Goal: Information Seeking & Learning: Learn about a topic

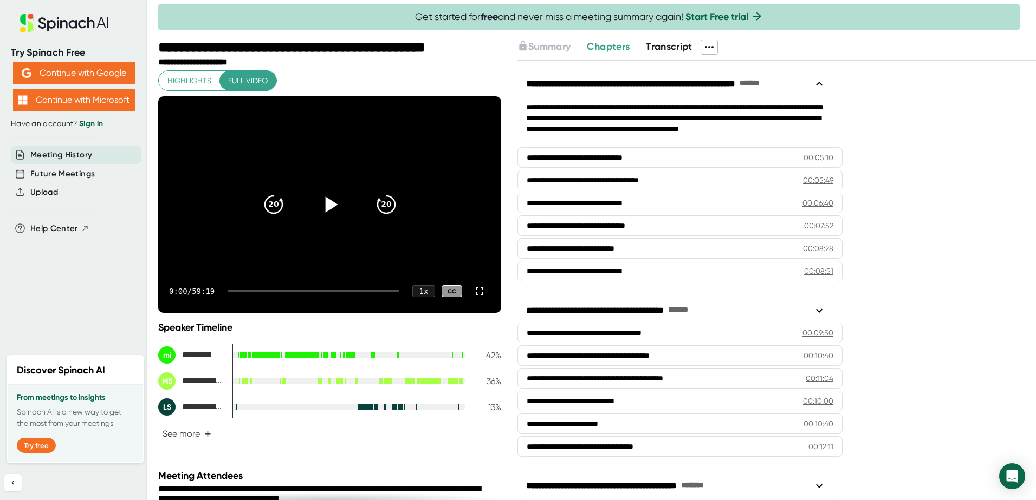
click at [325, 203] on icon at bounding box center [331, 205] width 12 height 16
click at [268, 198] on icon "20" at bounding box center [272, 204] width 27 height 27
click at [662, 51] on span "Transcript" at bounding box center [669, 47] width 47 height 12
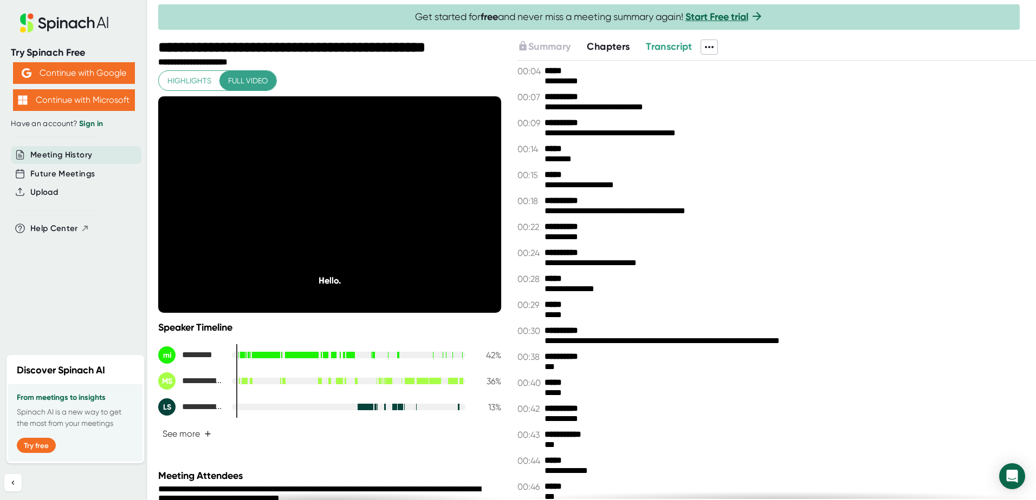
click at [602, 44] on span "Chapters" at bounding box center [608, 47] width 43 height 12
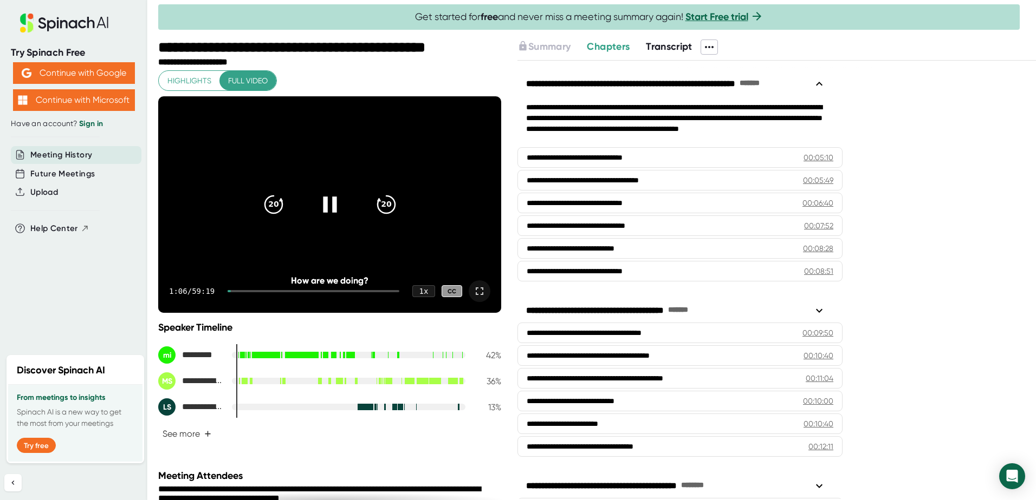
click at [473, 292] on icon at bounding box center [479, 291] width 13 height 13
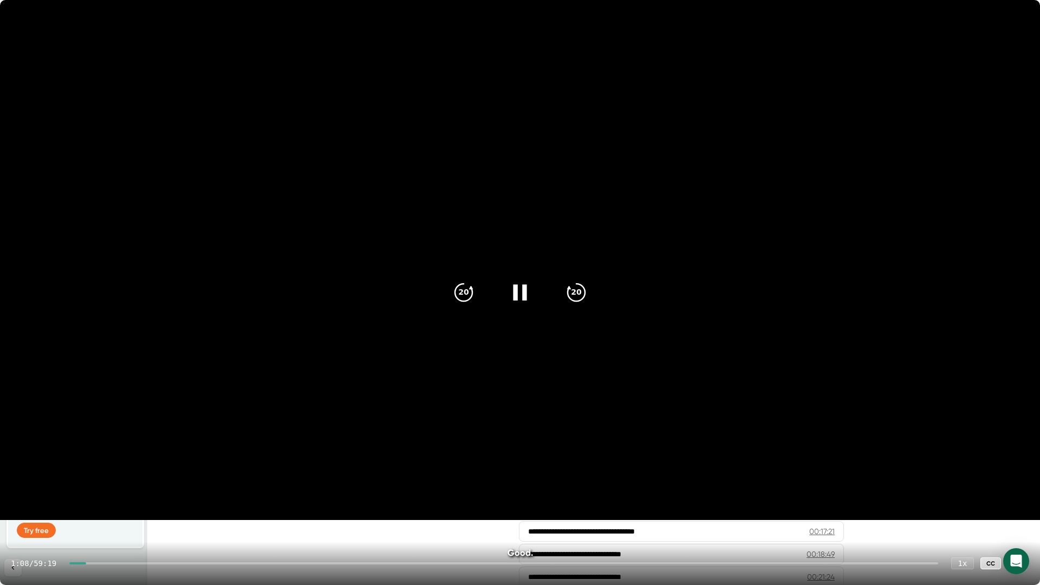
click at [1020, 500] on icon at bounding box center [1018, 563] width 13 height 13
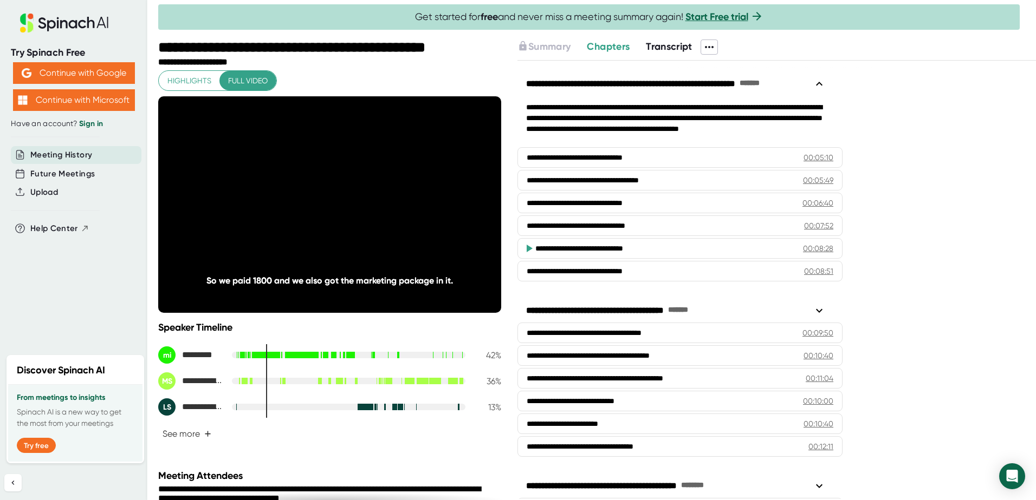
click at [45, 302] on div "Try Spinach Free Continue with Google Continue with Microsoft Have an account? …" at bounding box center [73, 174] width 147 height 349
click at [266, 201] on icon "20" at bounding box center [272, 204] width 27 height 27
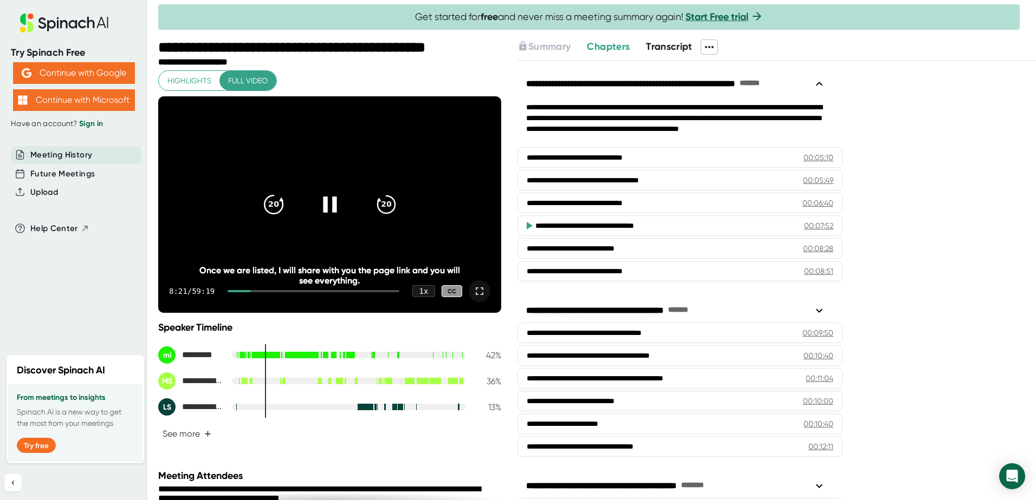
click at [266, 201] on icon "20" at bounding box center [272, 204] width 27 height 27
click at [264, 194] on icon "20" at bounding box center [272, 204] width 27 height 27
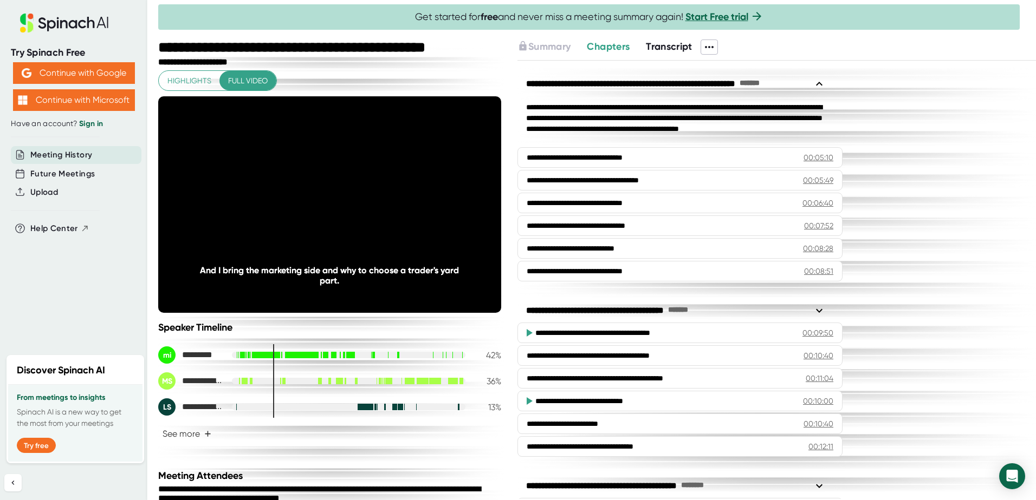
click at [322, 317] on div "**********" at bounding box center [329, 263] width 343 height 387
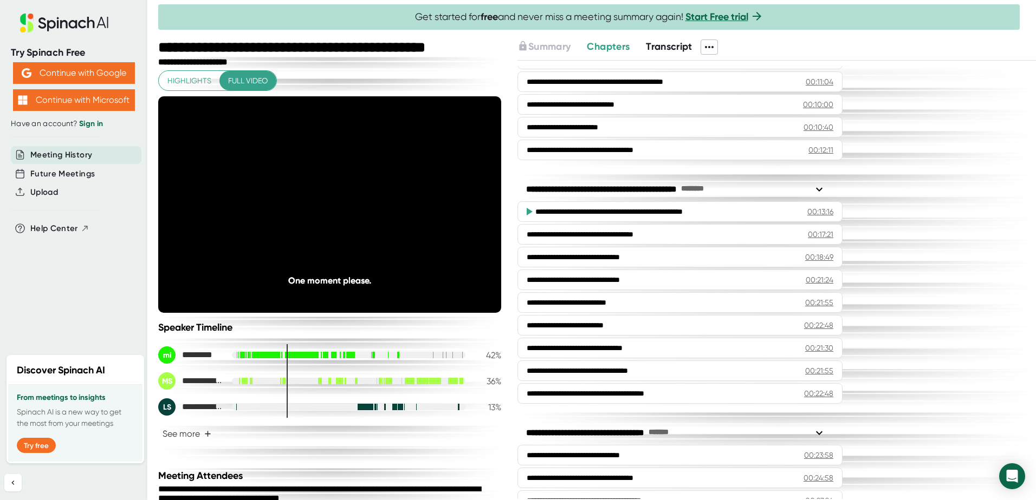
scroll to position [297, 0]
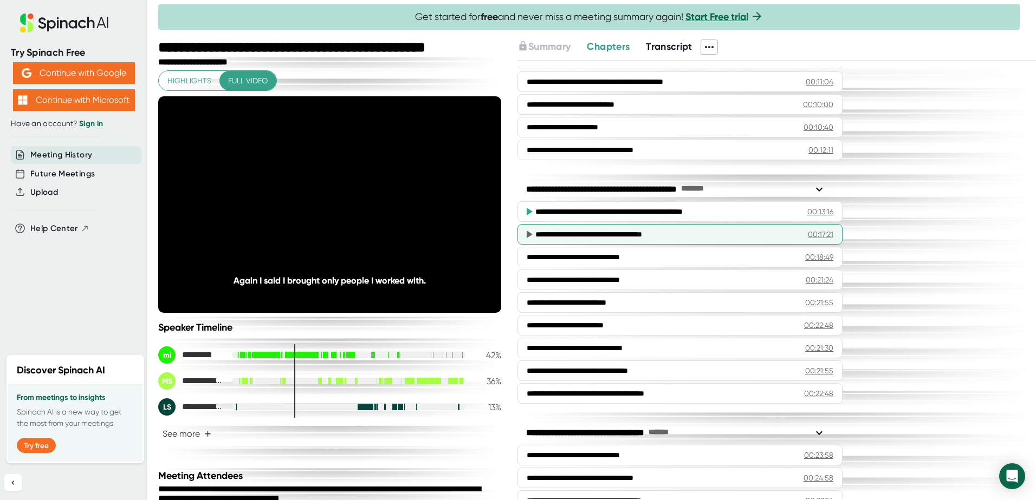
click at [538, 235] on div "**********" at bounding box center [663, 234] width 256 height 11
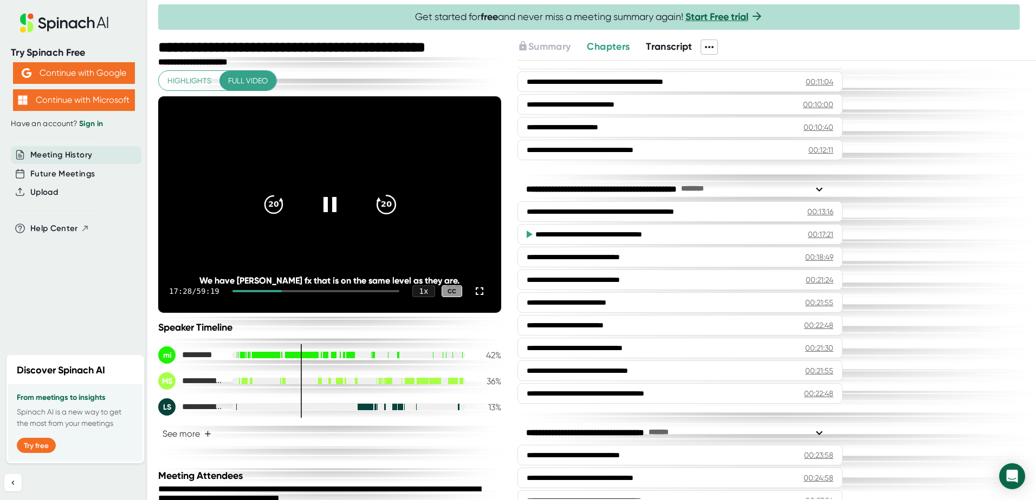
click at [386, 201] on icon "20" at bounding box center [385, 204] width 27 height 27
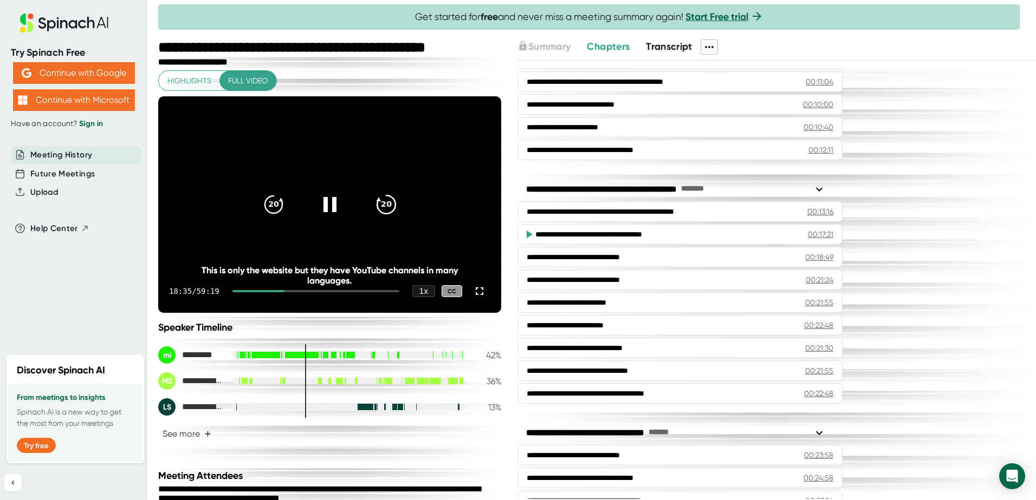
click at [369, 208] on div "20" at bounding box center [385, 204] width 45 height 45
click at [381, 198] on icon "20" at bounding box center [385, 204] width 27 height 27
click at [265, 200] on icon "20" at bounding box center [272, 204] width 27 height 27
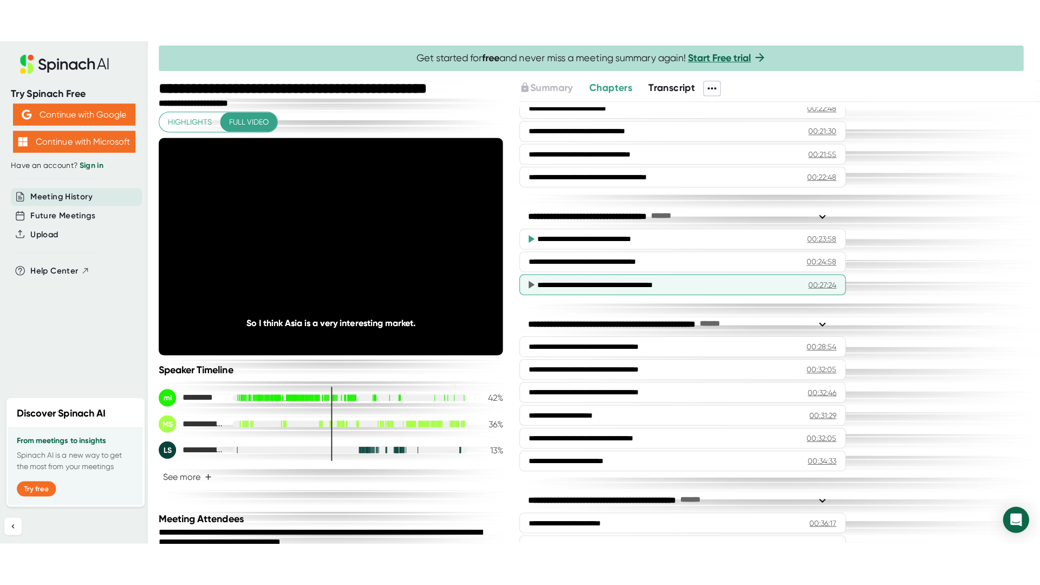
scroll to position [568, 0]
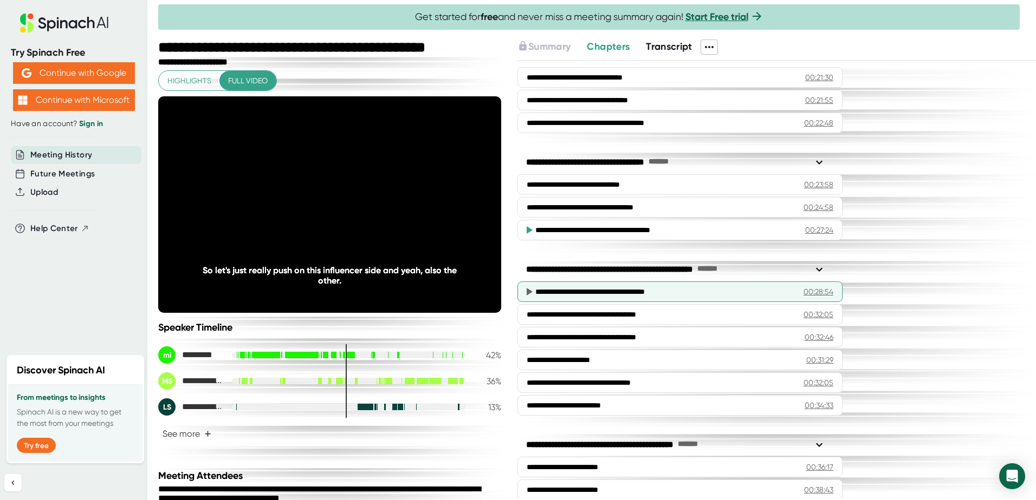
click at [603, 290] on div "**********" at bounding box center [660, 291] width 251 height 11
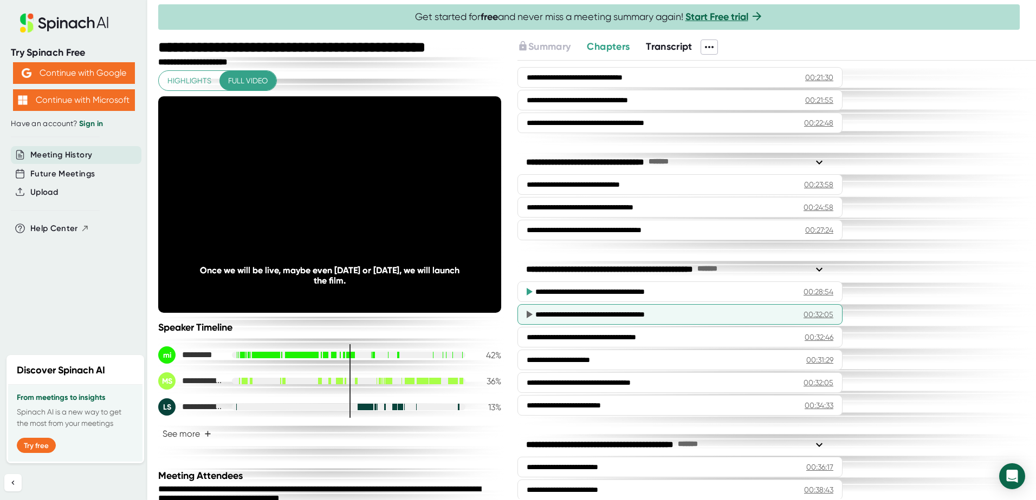
click at [590, 315] on div "**********" at bounding box center [660, 314] width 251 height 11
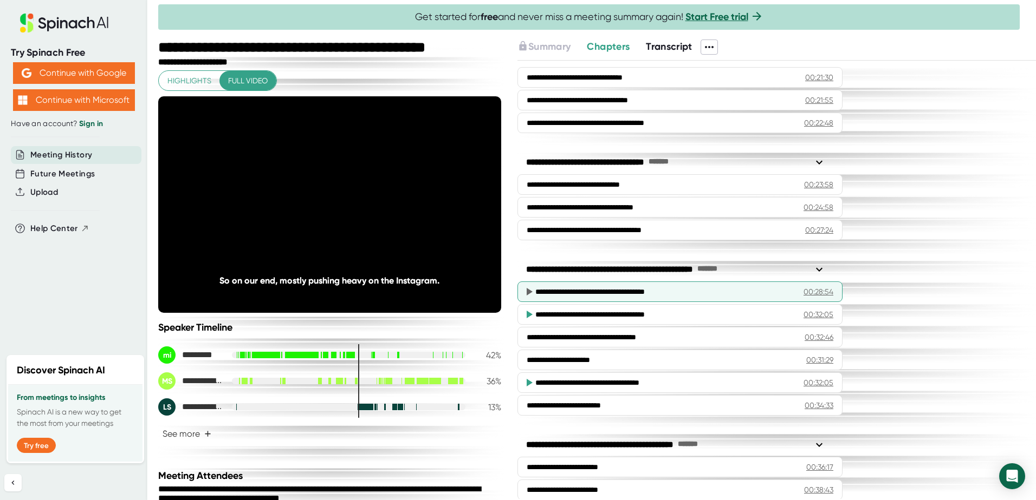
click at [587, 288] on div "**********" at bounding box center [661, 291] width 252 height 11
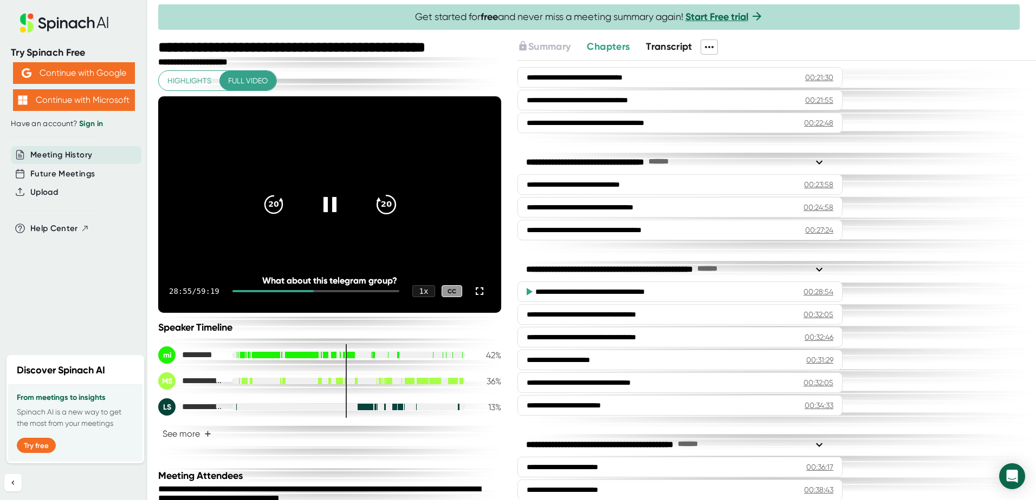
click at [380, 198] on icon "20" at bounding box center [385, 204] width 27 height 27
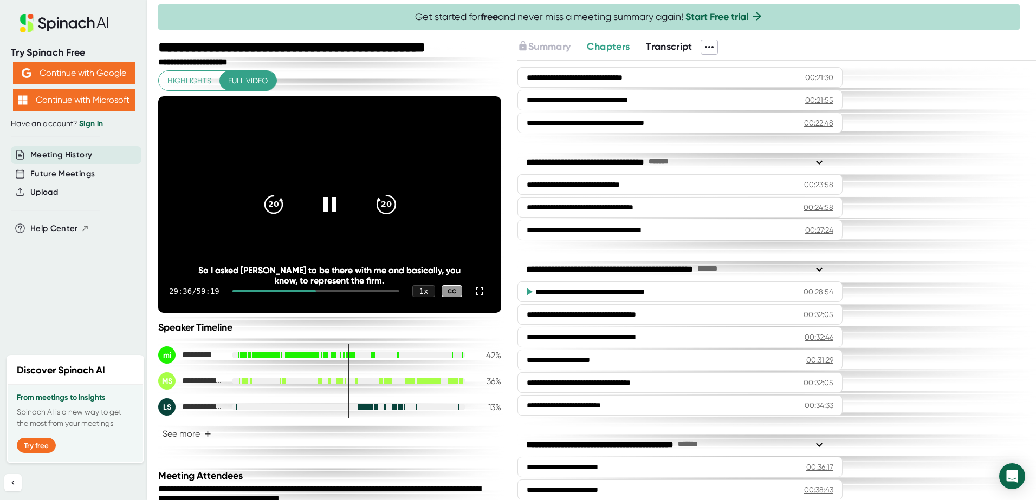
click at [380, 198] on icon "20" at bounding box center [385, 204] width 27 height 27
click at [473, 287] on icon at bounding box center [479, 291] width 13 height 13
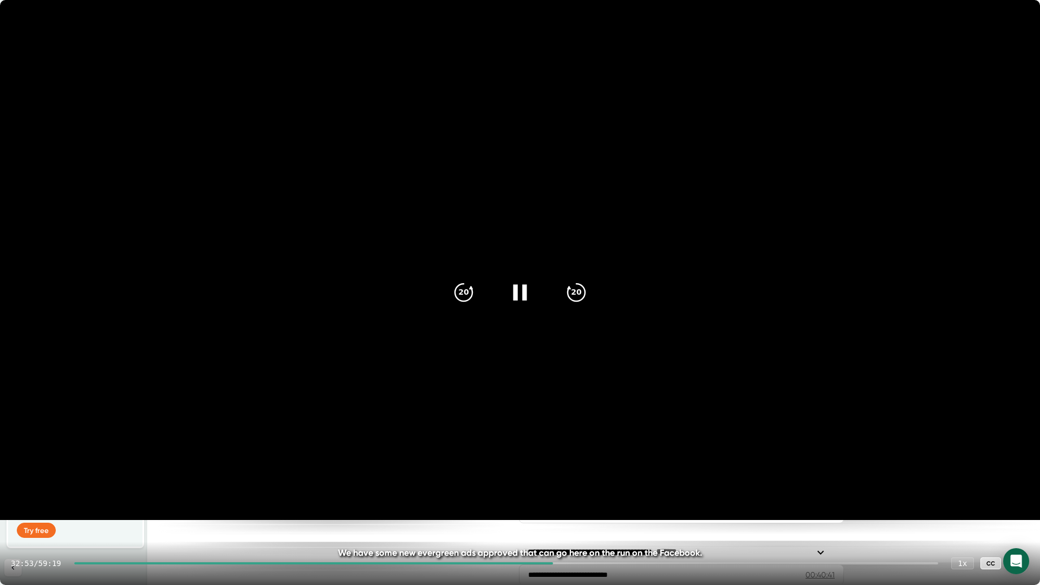
click at [518, 285] on icon at bounding box center [519, 292] width 27 height 27
click at [515, 292] on icon at bounding box center [519, 292] width 27 height 27
click at [524, 289] on icon at bounding box center [520, 292] width 14 height 16
click at [519, 289] on icon at bounding box center [522, 292] width 12 height 16
click at [519, 289] on icon at bounding box center [519, 292] width 27 height 27
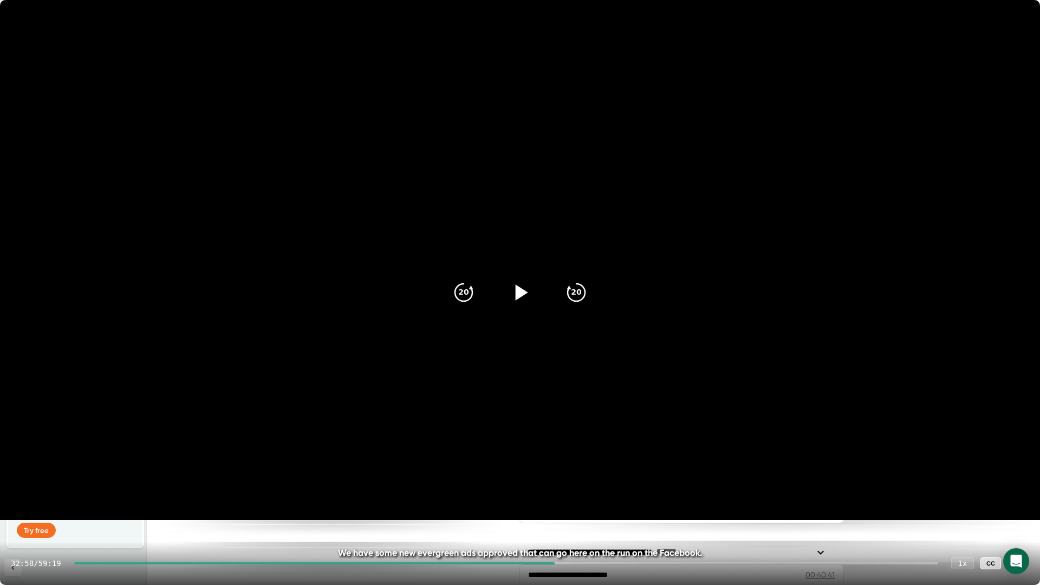
click at [517, 287] on icon at bounding box center [522, 292] width 12 height 16
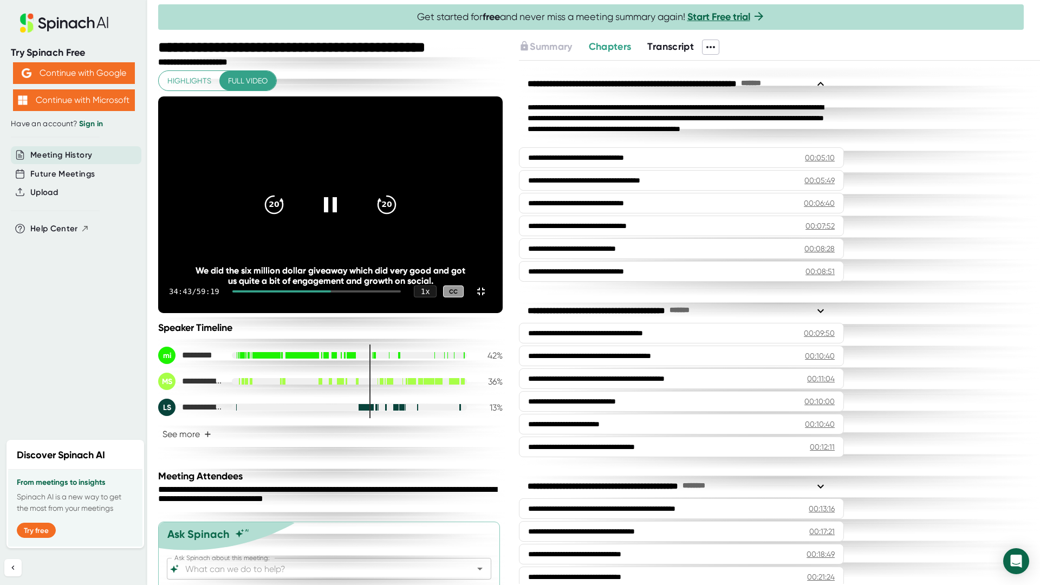
scroll to position [568, 0]
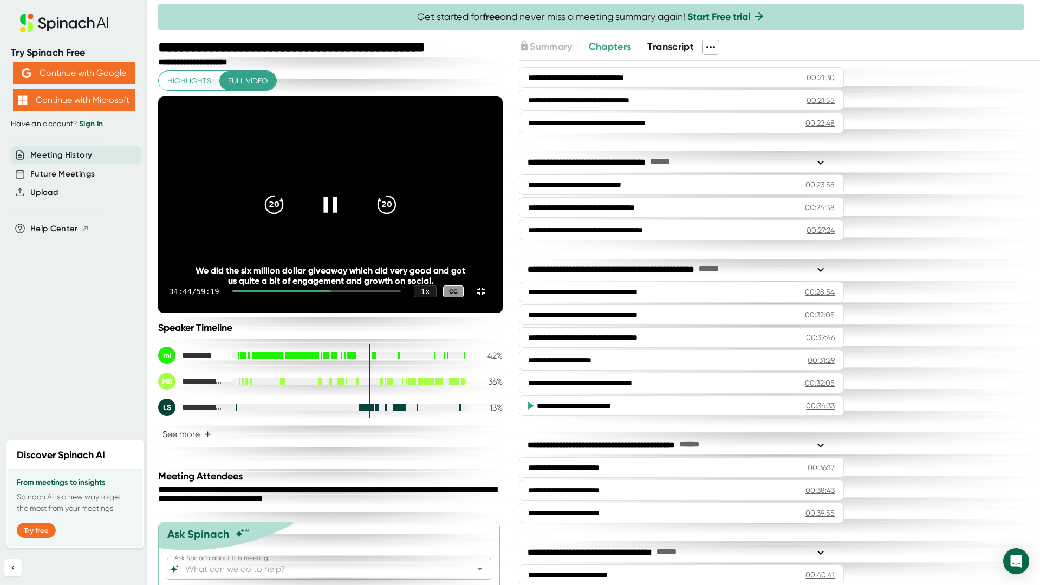
click at [337, 212] on icon at bounding box center [330, 205] width 14 height 16
click at [338, 212] on icon at bounding box center [332, 205] width 12 height 16
click at [344, 218] on icon at bounding box center [330, 204] width 27 height 27
click at [487, 298] on icon at bounding box center [480, 291] width 13 height 13
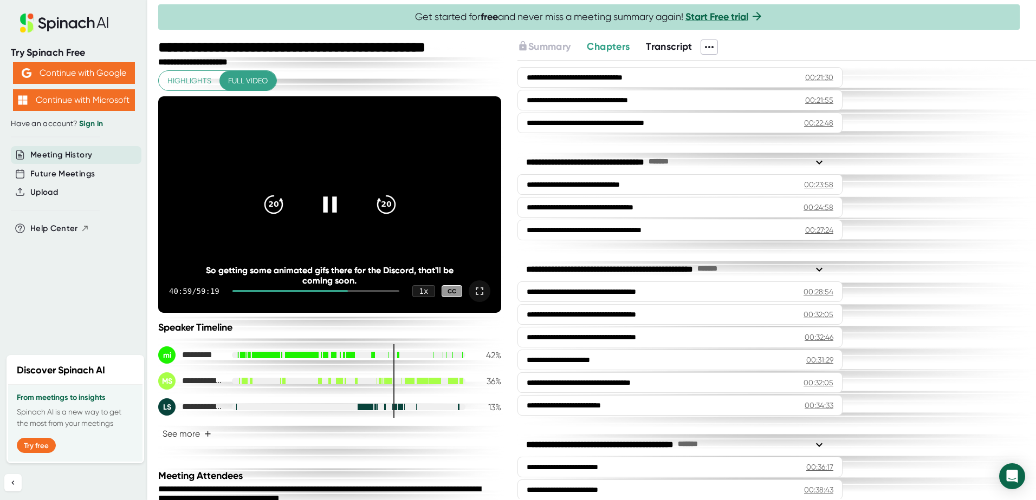
click at [476, 294] on icon at bounding box center [479, 291] width 13 height 13
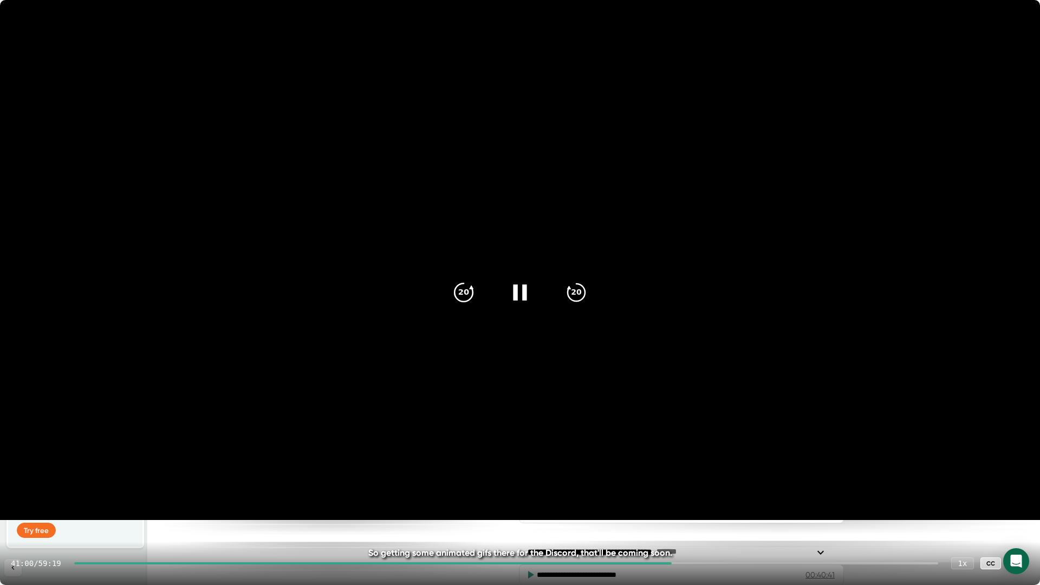
click at [459, 292] on icon "20" at bounding box center [463, 292] width 27 height 27
click at [515, 285] on icon at bounding box center [519, 292] width 27 height 27
click at [519, 285] on icon at bounding box center [519, 292] width 27 height 27
click at [535, 292] on div at bounding box center [519, 292] width 45 height 45
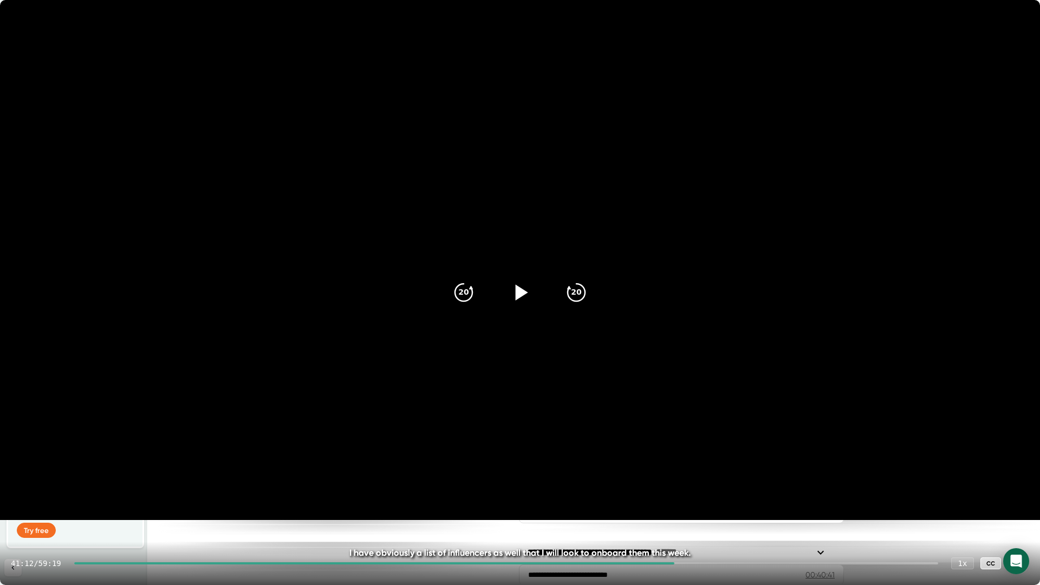
click at [517, 287] on icon at bounding box center [522, 292] width 12 height 16
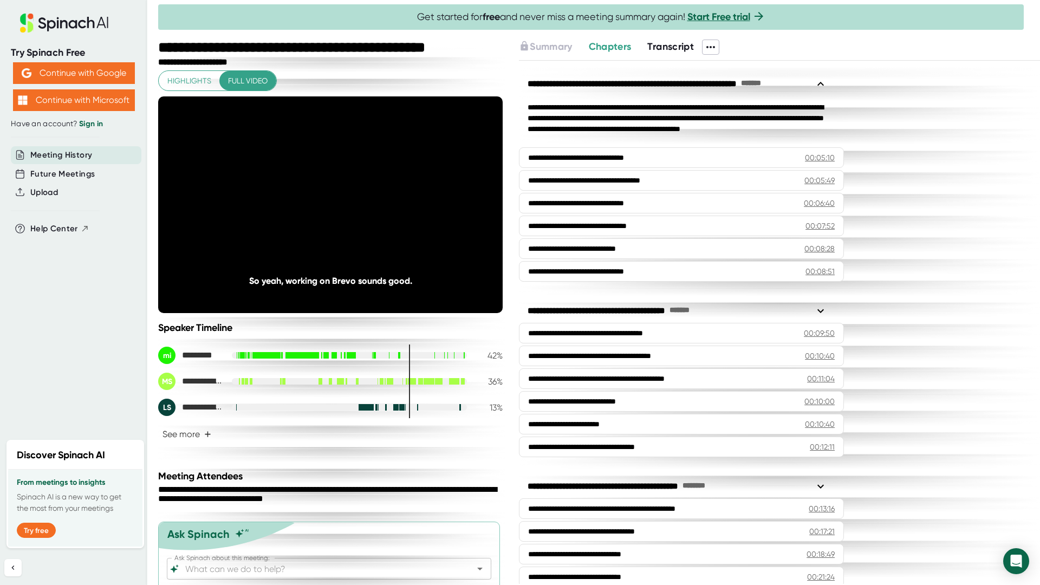
scroll to position [568, 0]
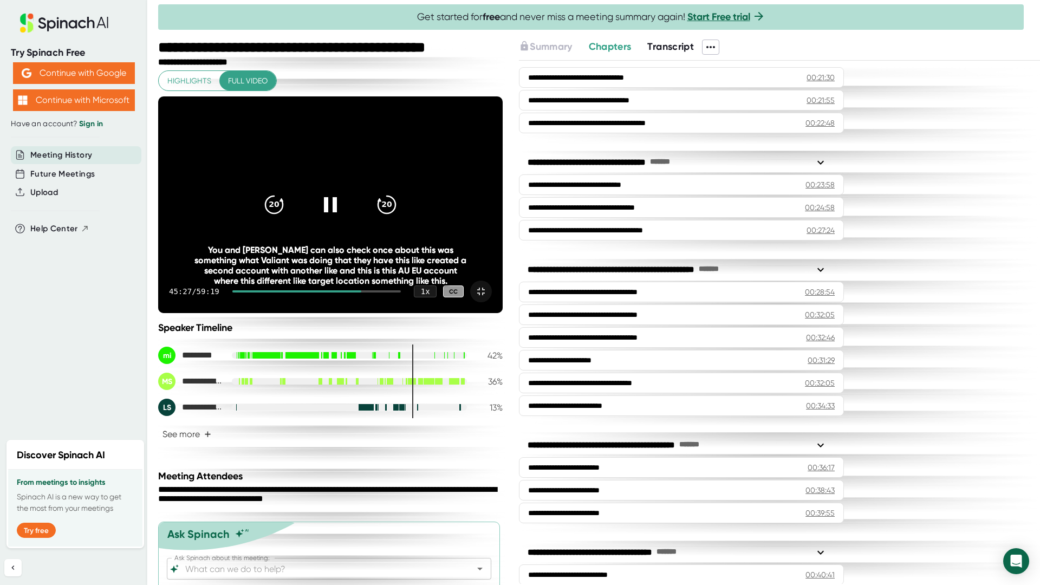
click at [487, 298] on icon at bounding box center [480, 291] width 13 height 13
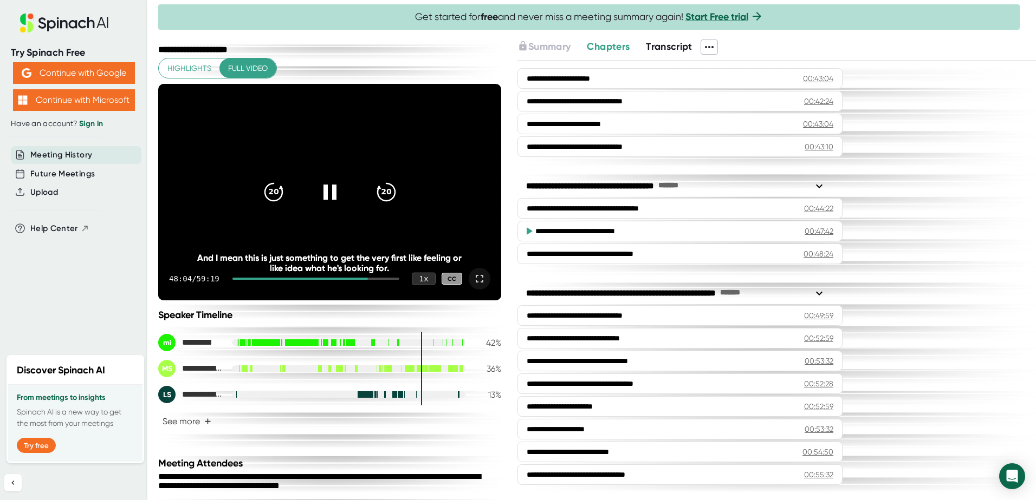
scroll to position [0, 0]
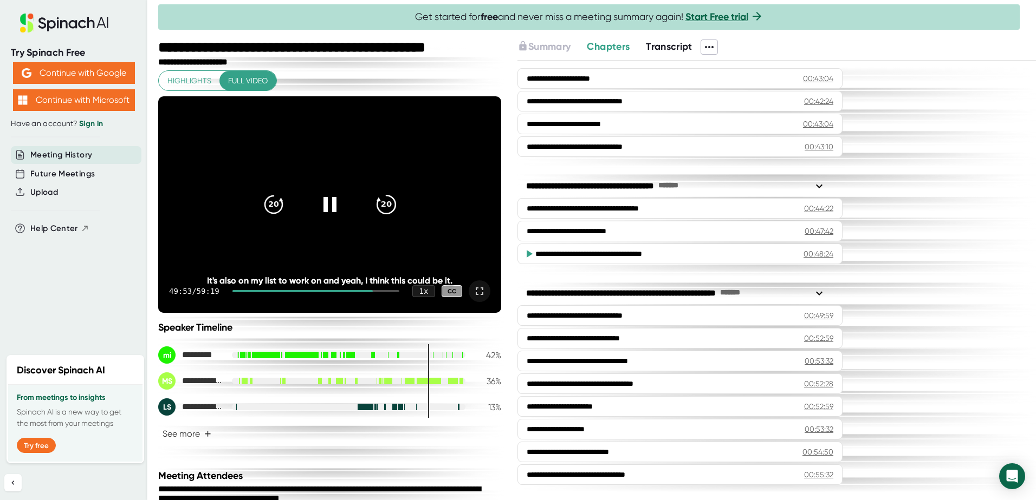
click at [383, 199] on icon "20" at bounding box center [385, 204] width 27 height 27
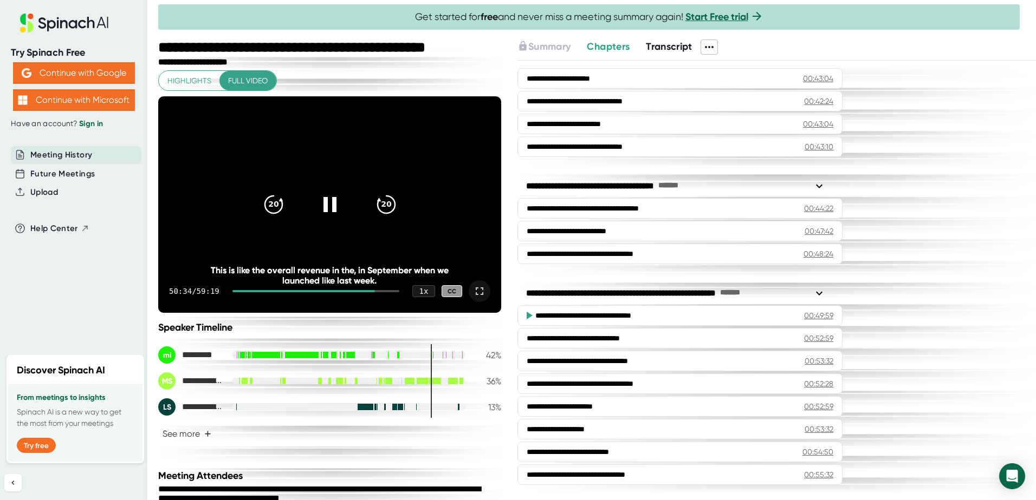
click at [473, 285] on icon at bounding box center [479, 291] width 13 height 13
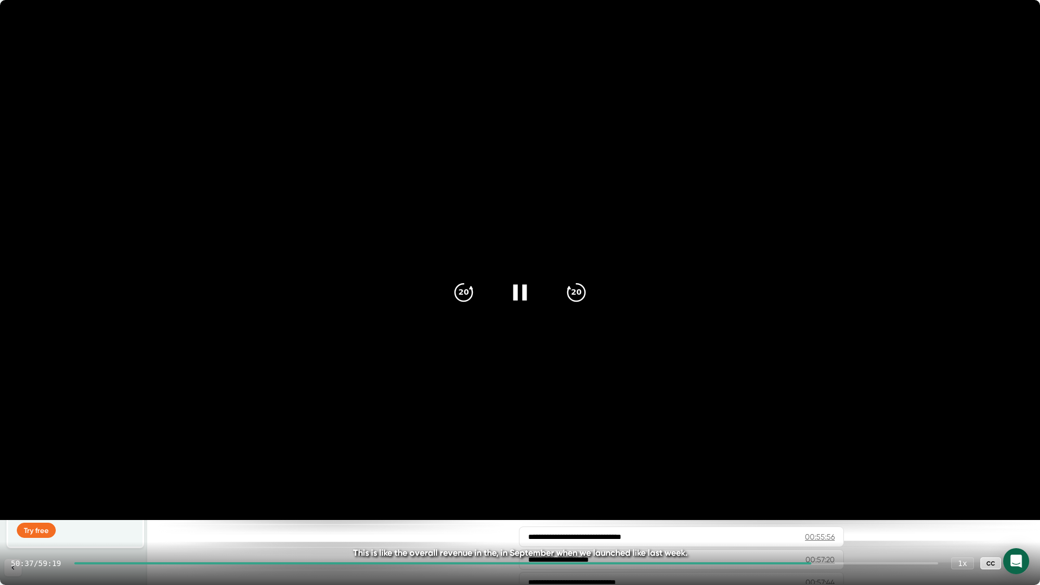
click at [526, 288] on icon at bounding box center [519, 292] width 27 height 27
click at [517, 283] on icon at bounding box center [519, 292] width 27 height 27
click at [516, 285] on icon at bounding box center [519, 292] width 27 height 27
click at [516, 284] on icon at bounding box center [519, 292] width 27 height 27
click at [523, 281] on icon at bounding box center [519, 292] width 27 height 27
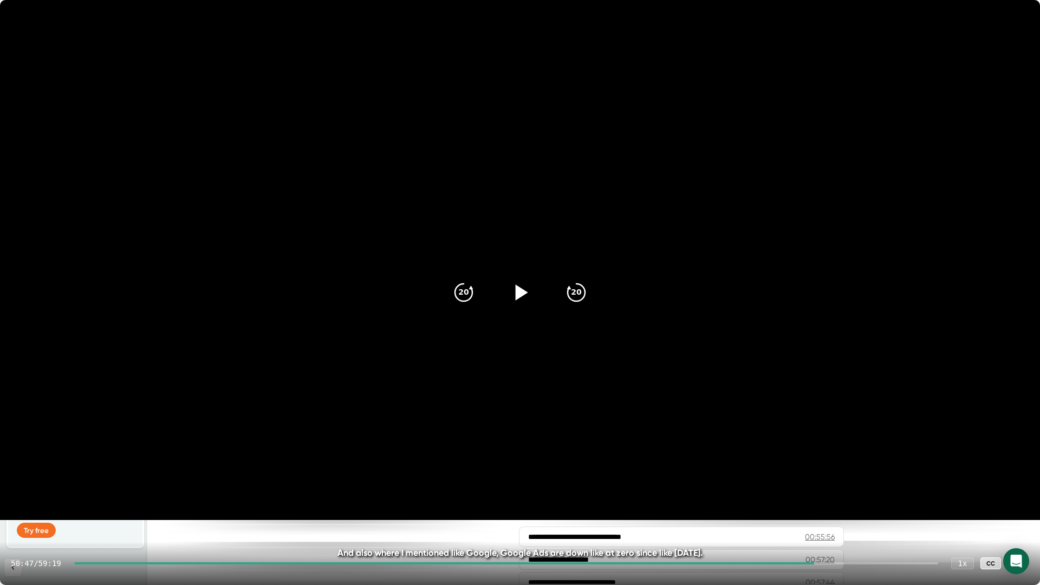
click at [523, 285] on icon at bounding box center [519, 292] width 27 height 27
click at [518, 289] on icon at bounding box center [519, 292] width 27 height 27
click at [518, 288] on icon at bounding box center [522, 292] width 12 height 16
click at [517, 287] on icon at bounding box center [520, 292] width 14 height 16
click at [518, 289] on icon at bounding box center [522, 292] width 12 height 16
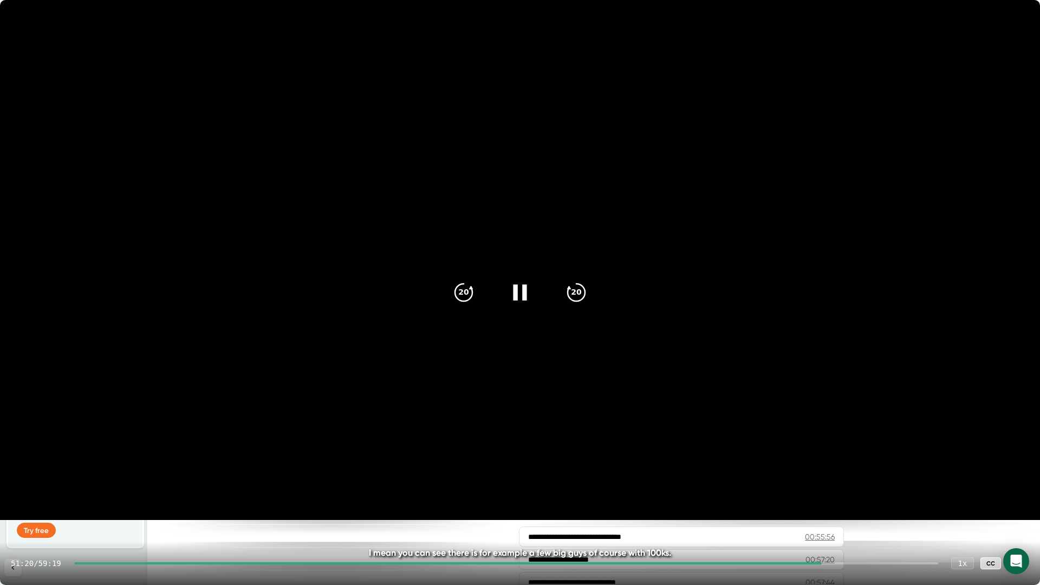
click at [512, 291] on icon at bounding box center [519, 292] width 27 height 27
click at [520, 289] on icon at bounding box center [522, 292] width 12 height 16
click at [517, 284] on icon at bounding box center [519, 292] width 27 height 27
click at [513, 286] on icon at bounding box center [519, 292] width 27 height 27
click at [515, 279] on div at bounding box center [519, 292] width 45 height 45
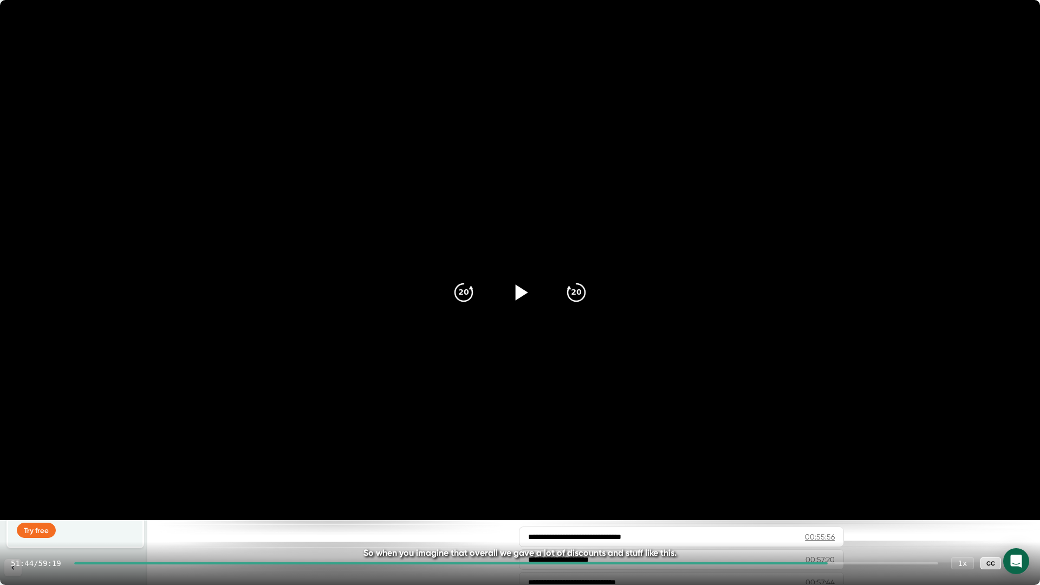
click at [518, 284] on icon at bounding box center [519, 292] width 27 height 27
click at [1019, 565] on icon at bounding box center [1018, 563] width 8 height 8
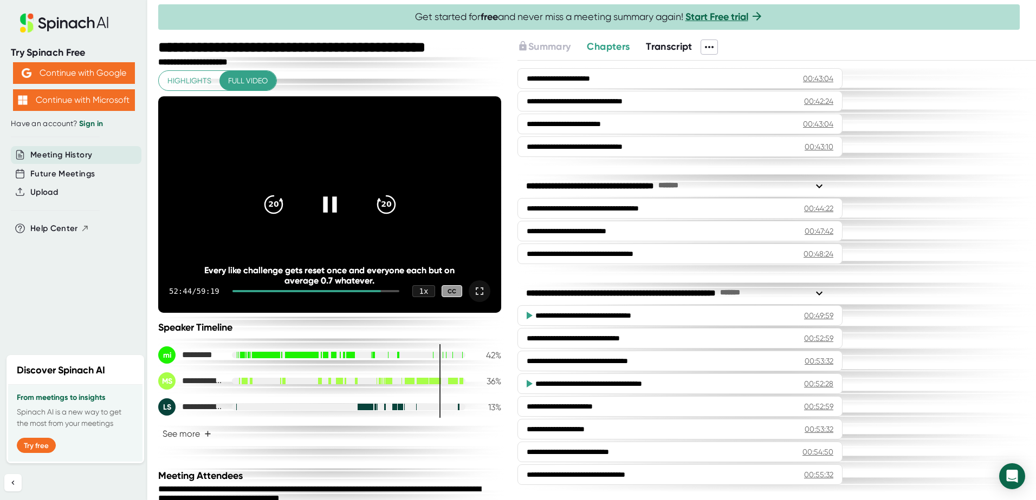
click at [318, 207] on icon at bounding box center [329, 204] width 27 height 27
click at [318, 203] on icon at bounding box center [329, 204] width 27 height 27
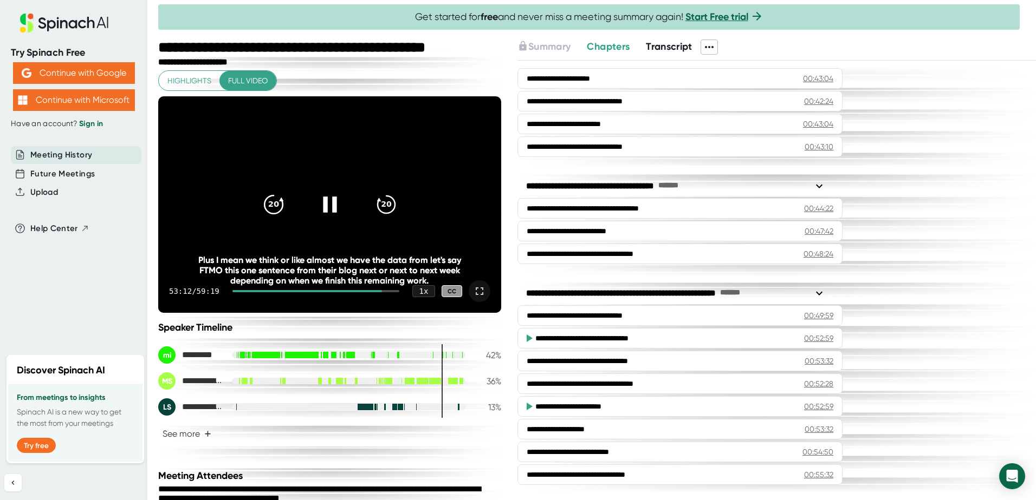
click at [265, 211] on icon "20" at bounding box center [272, 204] width 27 height 27
click at [268, 201] on icon "20" at bounding box center [272, 204] width 27 height 27
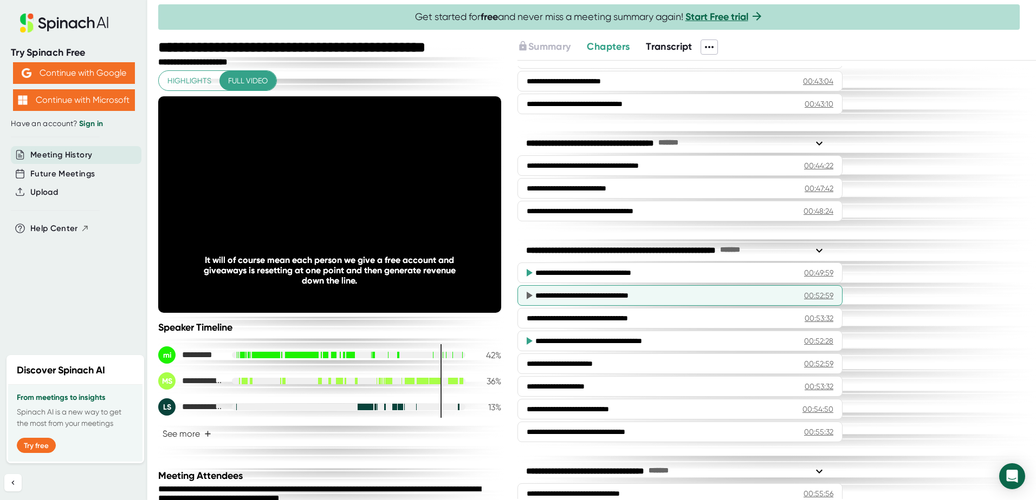
scroll to position [1217, 0]
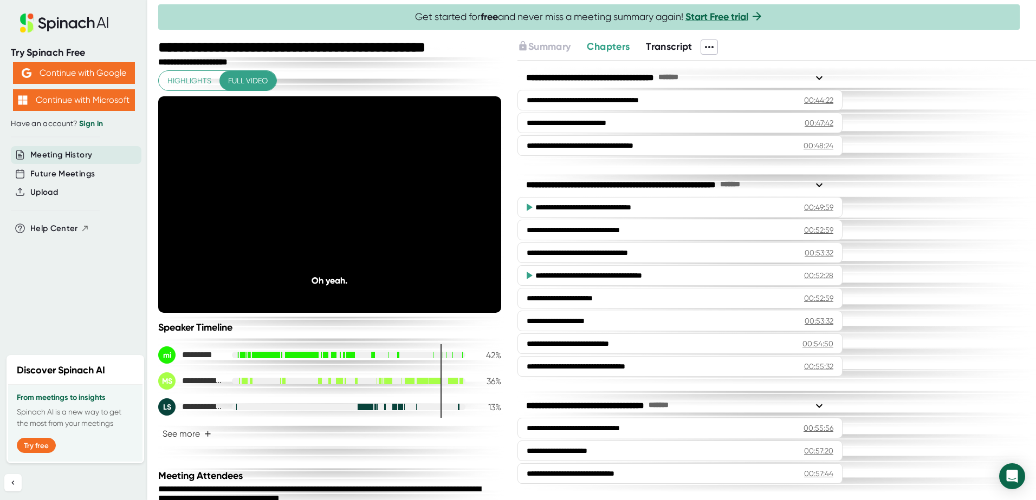
click at [871, 250] on div "**********" at bounding box center [776, 280] width 518 height 439
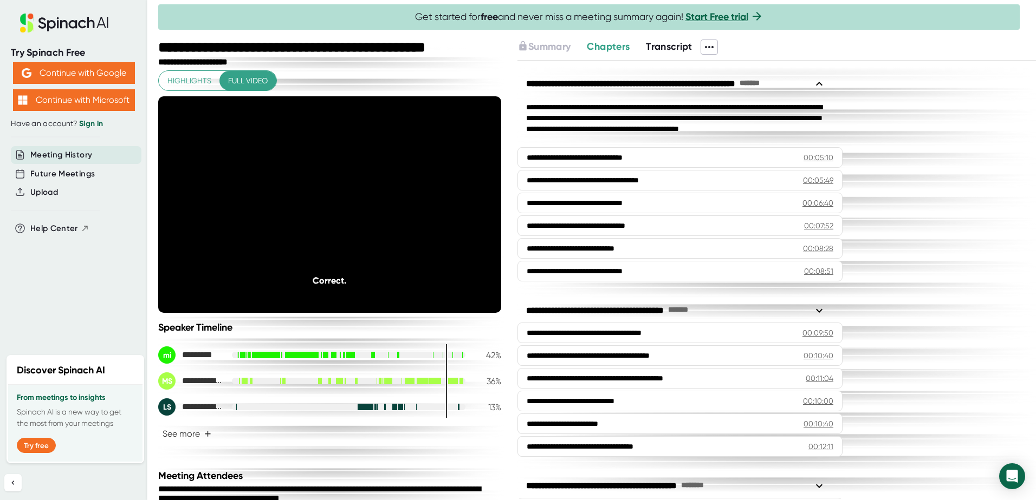
scroll to position [1217, 0]
